Goal: Find specific page/section: Find specific page/section

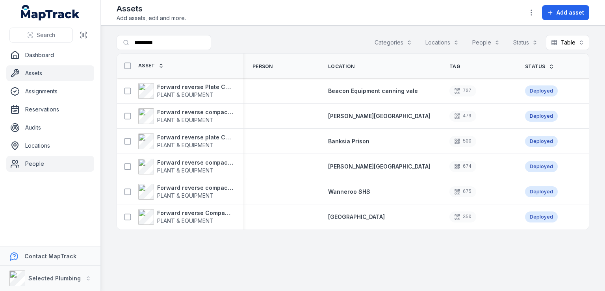
drag, startPoint x: 0, startPoint y: 0, endPoint x: 36, endPoint y: 164, distance: 168.2
click at [36, 164] on link "People" at bounding box center [50, 164] width 88 height 16
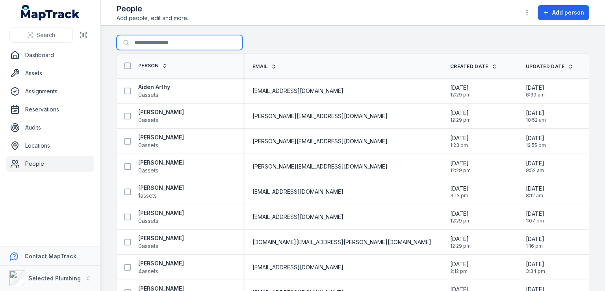
click at [142, 42] on input "Search for people" at bounding box center [180, 42] width 126 height 15
type input "***"
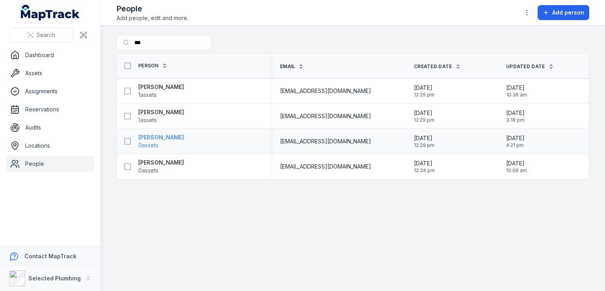
click at [152, 137] on strong "Robin Toago" at bounding box center [161, 138] width 46 height 8
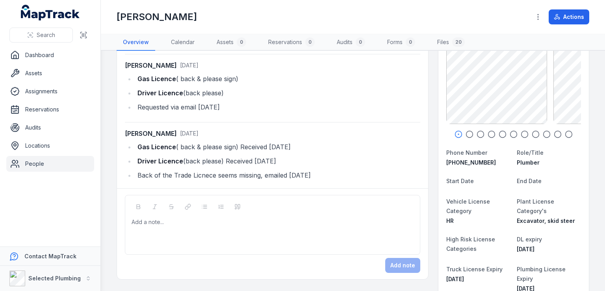
scroll to position [79, 0]
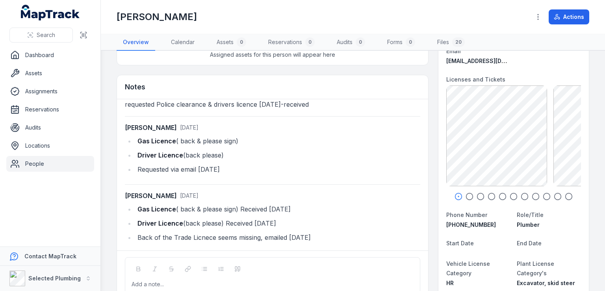
click at [468, 195] on circle "button" at bounding box center [469, 196] width 7 height 7
click at [477, 195] on icon "button" at bounding box center [481, 197] width 8 height 8
click at [488, 195] on icon "button" at bounding box center [492, 197] width 8 height 8
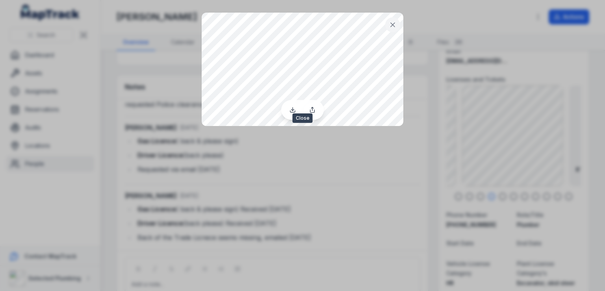
click at [395, 23] on icon at bounding box center [393, 25] width 8 height 8
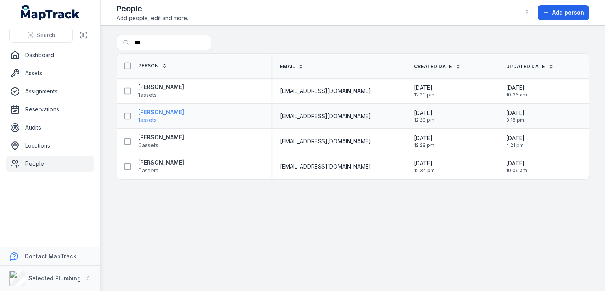
click at [155, 109] on strong "Robert Miller" at bounding box center [161, 112] width 46 height 8
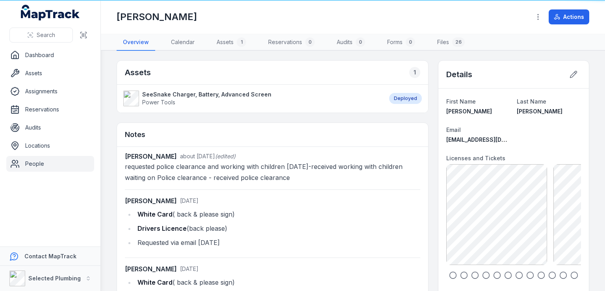
scroll to position [26, 0]
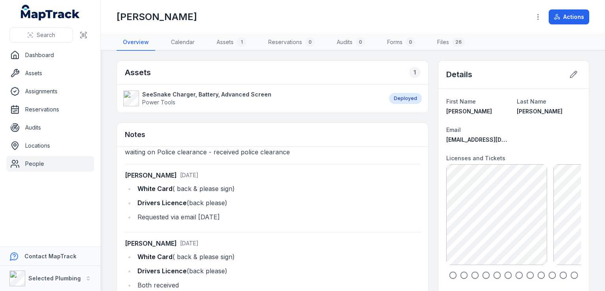
click at [449, 276] on icon "button" at bounding box center [453, 275] width 8 height 8
click at [460, 274] on icon "button" at bounding box center [464, 275] width 8 height 8
click at [449, 275] on icon "button" at bounding box center [453, 275] width 8 height 8
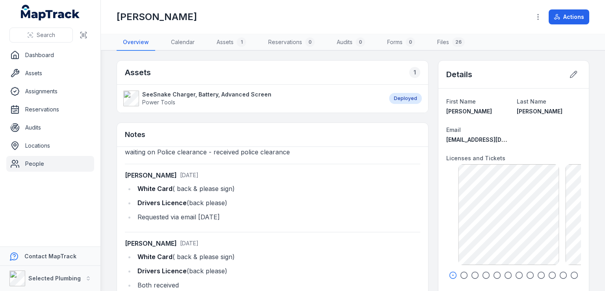
click at [556, 221] on div "RM-Aquatherm Fusiontherm Pipe System Installer 158.78 KB RM-REHAU Installer 93.…" at bounding box center [525, 214] width 135 height 101
click at [459, 221] on div "RM-Aquatherm Fusiontherm Pipe System Installer 158.78 KB RM-REHAU Installer 93.…" at bounding box center [513, 214] width 135 height 101
click at [458, 221] on div "RM-Aquatherm Fusiontherm Pipe System Installer 158.78 KB RM-REHAU Installer 93.…" at bounding box center [431, 214] width 135 height 101
drag, startPoint x: 510, startPoint y: 221, endPoint x: 460, endPoint y: 218, distance: 50.5
click at [447, 221] on div "RM-Aquatherm Fusiontherm Pipe System Installer 158.78 KB" at bounding box center [435, 214] width 101 height 101
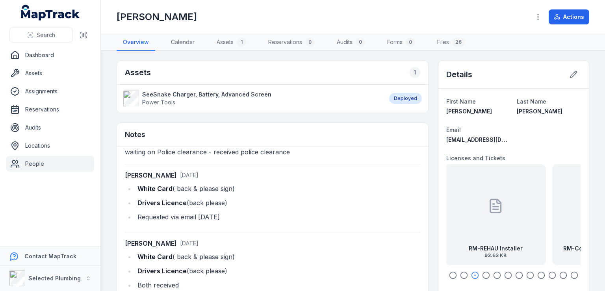
drag, startPoint x: 544, startPoint y: 221, endPoint x: 451, endPoint y: 226, distance: 93.5
click at [451, 226] on div "RM-REHAU Installer 93.63 KB" at bounding box center [495, 214] width 101 height 101
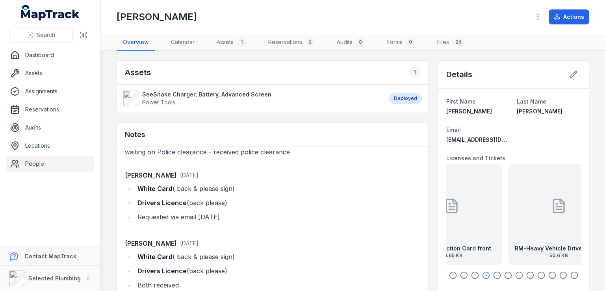
drag, startPoint x: 526, startPoint y: 221, endPoint x: 429, endPoint y: 225, distance: 97.0
drag, startPoint x: 529, startPoint y: 220, endPoint x: 453, endPoint y: 228, distance: 76.4
click at [454, 228] on div "RM-Heavy Vehicle Drivers License front exp 03.12.28 50.6 KB" at bounding box center [470, 214] width 101 height 101
drag, startPoint x: 546, startPoint y: 219, endPoint x: 451, endPoint y: 224, distance: 95.0
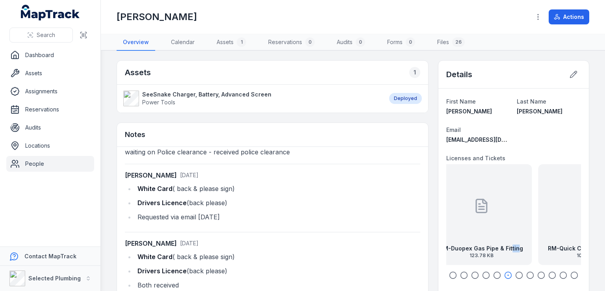
click at [464, 223] on div "RM-Duopex Gas Pipe & Fitting 123.78 KB" at bounding box center [481, 214] width 101 height 101
drag, startPoint x: 524, startPoint y: 223, endPoint x: 413, endPoint y: 225, distance: 110.7
click at [442, 226] on div "RM-Quick Cut Saw SOA front 100.99 KB" at bounding box center [429, 214] width 101 height 101
drag, startPoint x: 525, startPoint y: 221, endPoint x: 449, endPoint y: 223, distance: 76.1
click at [449, 223] on div "RM-High Risk EWP Boom exp 09.04.25 113.22 KB" at bounding box center [478, 214] width 101 height 101
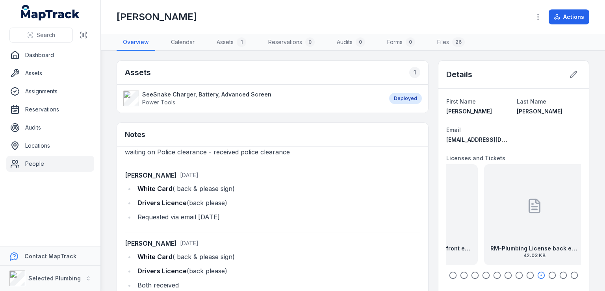
drag, startPoint x: 526, startPoint y: 219, endPoint x: 440, endPoint y: 224, distance: 85.6
drag, startPoint x: 529, startPoint y: 222, endPoint x: 453, endPoint y: 226, distance: 76.9
click at [462, 226] on div "RM-Plumbing License back exp16.05.27 42.03 KB" at bounding box center [471, 214] width 101 height 101
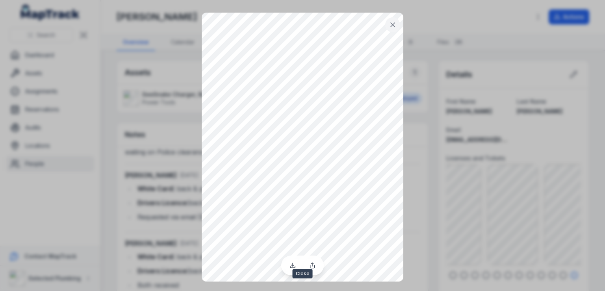
click at [394, 25] on icon at bounding box center [393, 25] width 8 height 8
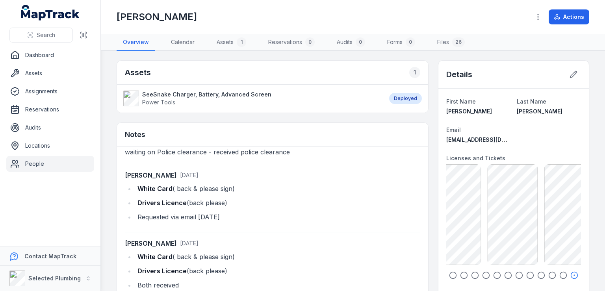
click at [449, 275] on icon "button" at bounding box center [453, 275] width 8 height 8
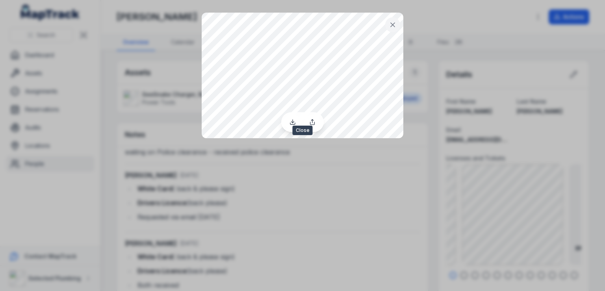
click at [391, 22] on icon at bounding box center [393, 25] width 8 height 8
click at [395, 25] on icon at bounding box center [393, 25] width 8 height 8
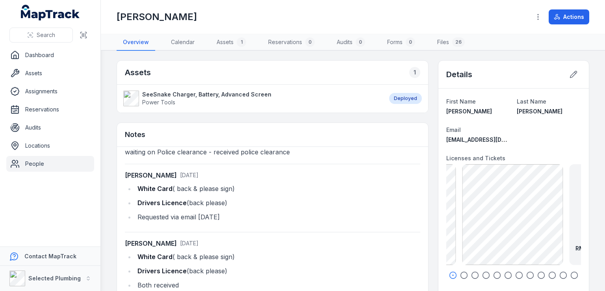
click at [460, 275] on icon "button" at bounding box center [464, 275] width 8 height 8
click at [449, 273] on icon "button" at bounding box center [453, 275] width 8 height 8
click at [471, 275] on icon "button" at bounding box center [475, 275] width 8 height 8
click at [482, 275] on icon "button" at bounding box center [486, 275] width 8 height 8
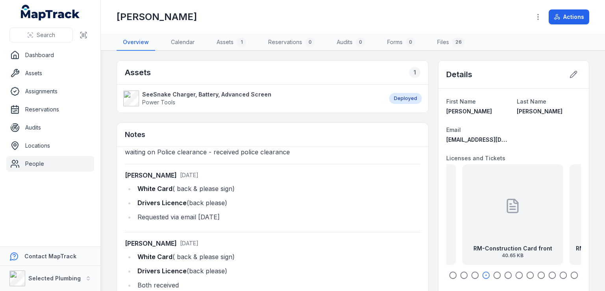
click at [493, 273] on icon "button" at bounding box center [497, 275] width 8 height 8
click at [526, 227] on div "RM-Heavy Vehicle Drivers License front exp 03.12.28 50.6 KB" at bounding box center [512, 214] width 101 height 101
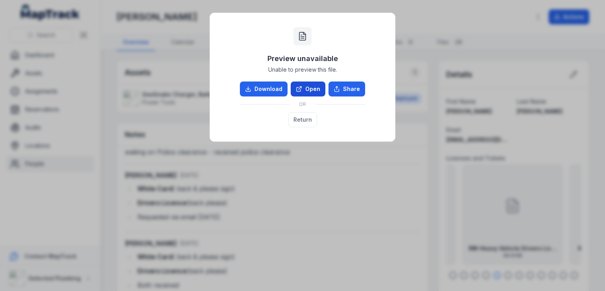
click at [309, 91] on link "Open" at bounding box center [308, 89] width 35 height 15
click at [478, 26] on div "Preview unavailable Unable to preview this file. Download Open Share OR Return" at bounding box center [302, 145] width 605 height 291
click at [303, 124] on button "Return" at bounding box center [302, 119] width 29 height 15
